Goal: Transaction & Acquisition: Purchase product/service

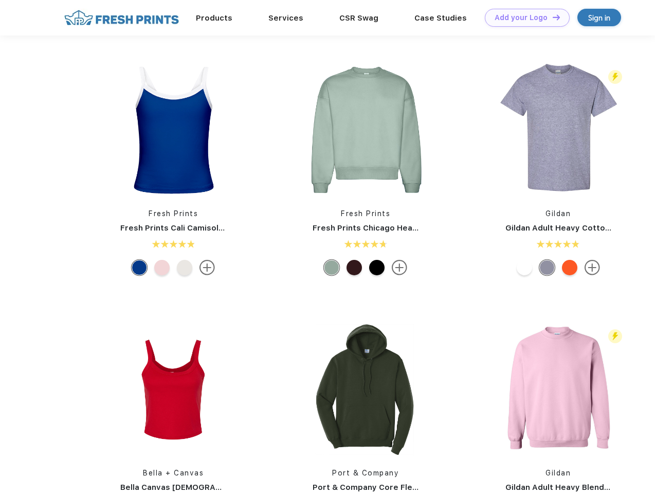
click at [523, 17] on link "Add your Logo Design Tool" at bounding box center [527, 18] width 85 height 18
click at [0, 0] on div "Design Tool" at bounding box center [0, 0] width 0 height 0
click at [552, 17] on link "Add your Logo Design Tool" at bounding box center [527, 18] width 85 height 18
click at [173, 130] on img at bounding box center [173, 129] width 137 height 137
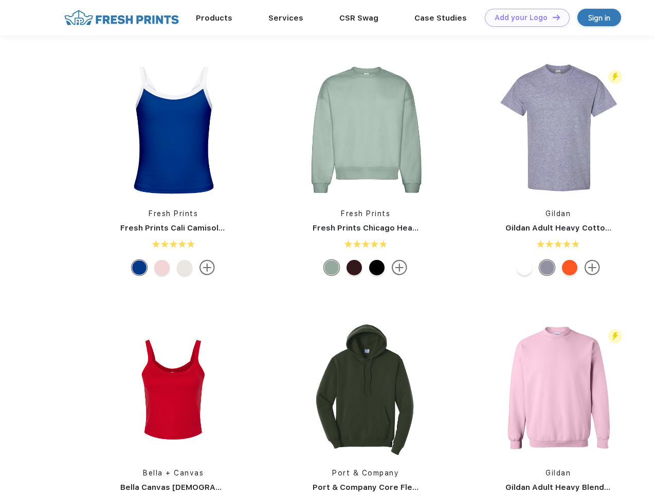
click at [139, 267] on div at bounding box center [139, 267] width 15 height 15
click at [162, 267] on div at bounding box center [161, 267] width 15 height 15
click at [185, 267] on div at bounding box center [184, 267] width 15 height 15
click at [366, 130] on img at bounding box center [365, 129] width 137 height 137
